Goal: Check status: Check status

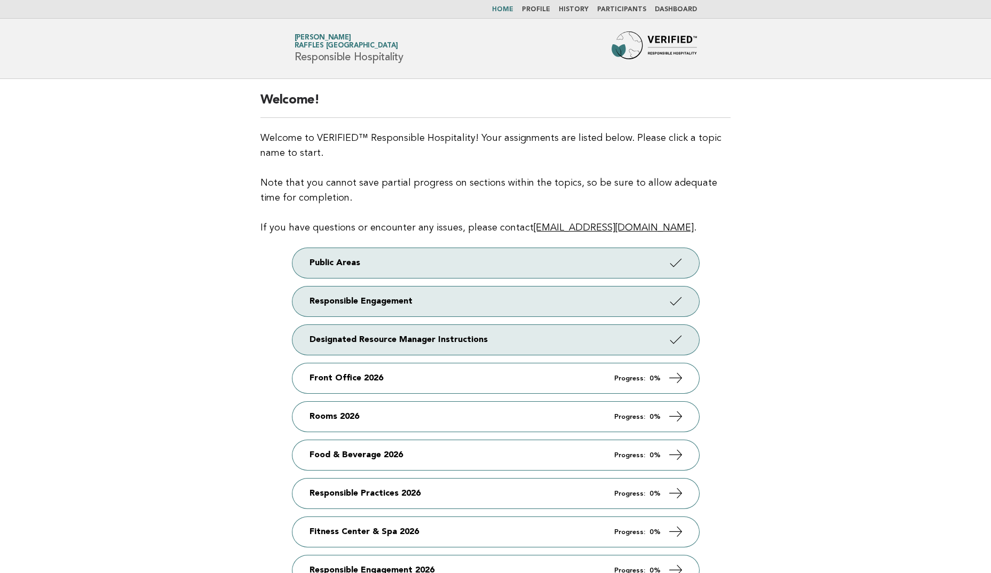
click at [676, 10] on link "Dashboard" at bounding box center [675, 9] width 42 height 6
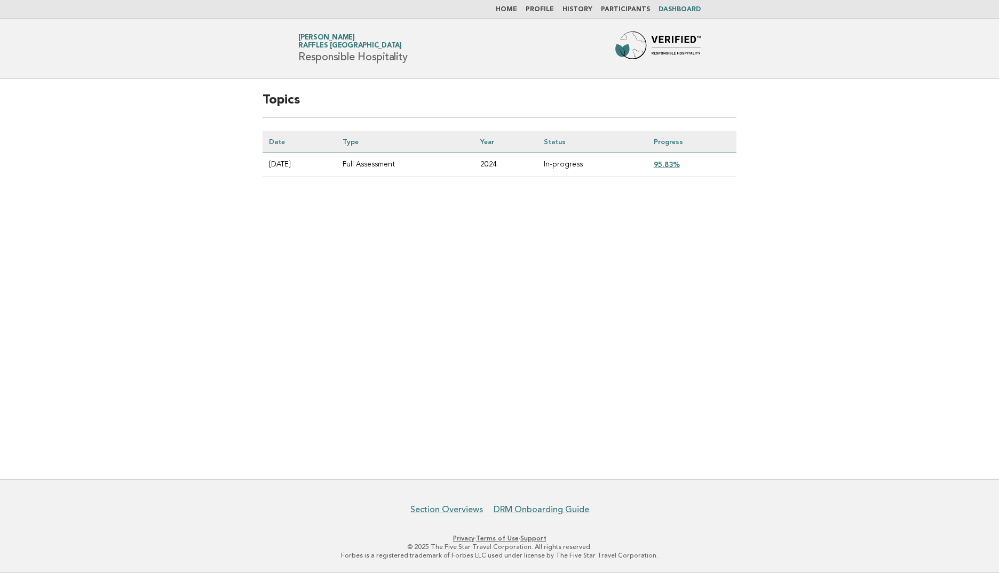
click at [670, 163] on link "95.83%" at bounding box center [666, 164] width 26 height 9
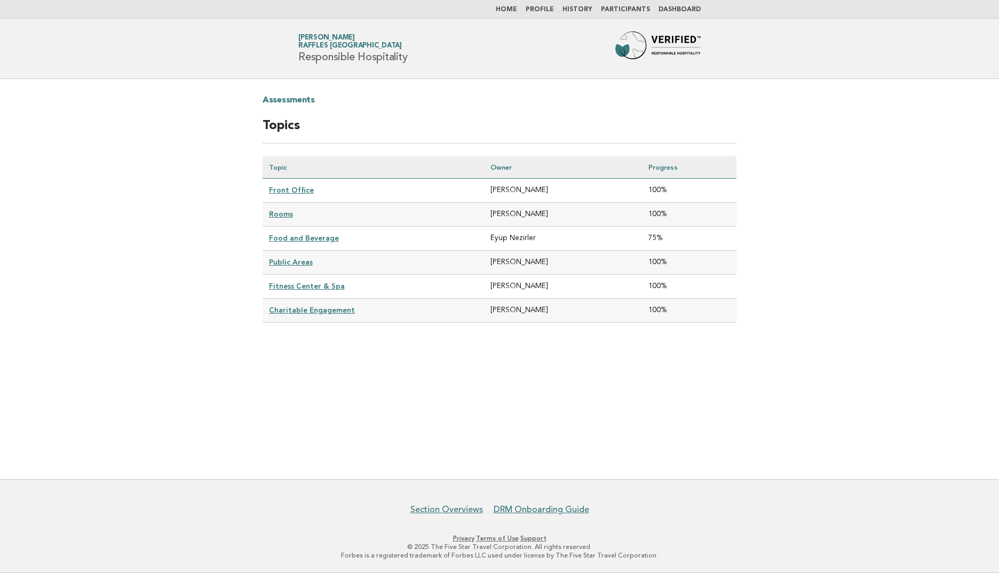
click at [321, 234] on link "Food and Beverage" at bounding box center [304, 238] width 70 height 9
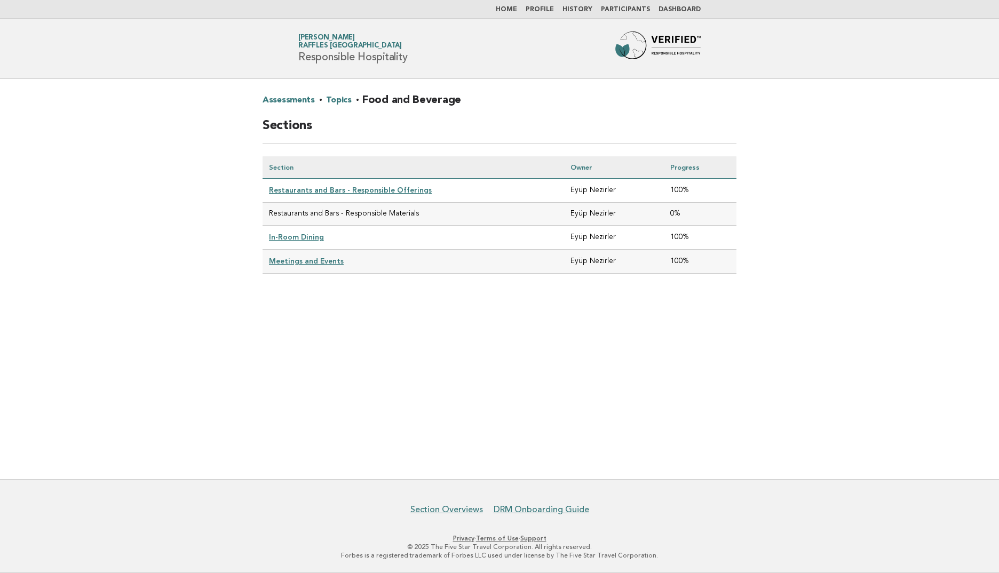
drag, startPoint x: 422, startPoint y: 212, endPoint x: 271, endPoint y: 218, distance: 151.6
click at [271, 218] on td "Restaurants and Bars - Responsible Materials" at bounding box center [412, 214] width 301 height 23
drag, startPoint x: 271, startPoint y: 218, endPoint x: 386, endPoint y: 316, distance: 151.0
click at [386, 316] on main "Assessments · Topics · Food and Beverage Sections Section Owner Progress Restau…" at bounding box center [499, 279] width 999 height 400
